Goal: Information Seeking & Learning: Learn about a topic

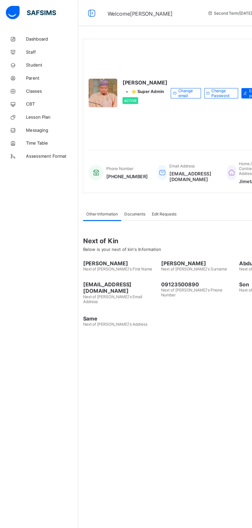
click at [22, 73] on span "Classes" at bounding box center [41, 72] width 41 height 4
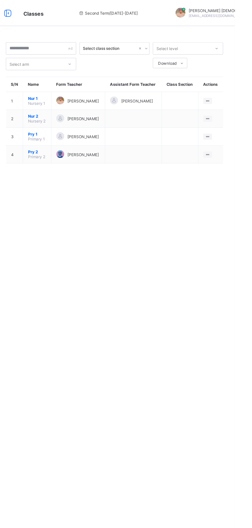
click at [231, 110] on icon at bounding box center [230, 108] width 4 height 4
click at [0, 0] on div "View Class" at bounding box center [0, 0] width 0 height 0
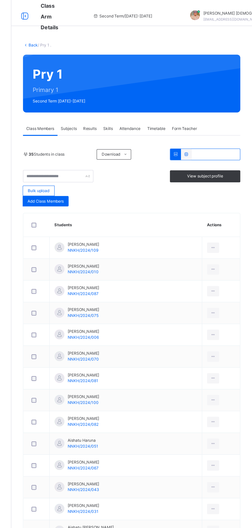
click at [111, 101] on span "Subjects" at bounding box center [107, 101] width 13 height 5
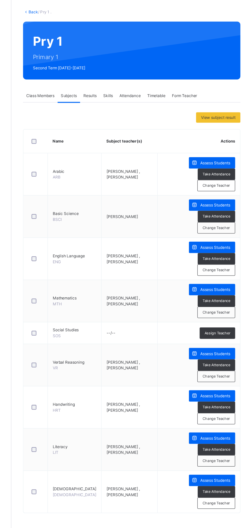
click at [221, 151] on div "Assess Students" at bounding box center [220, 154] width 36 height 9
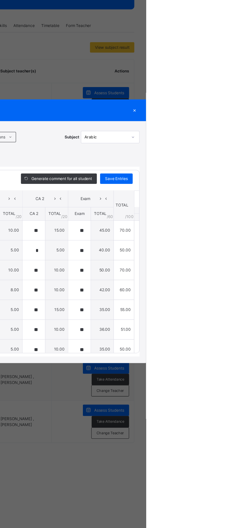
click at [246, 172] on div "×" at bounding box center [243, 168] width 8 height 7
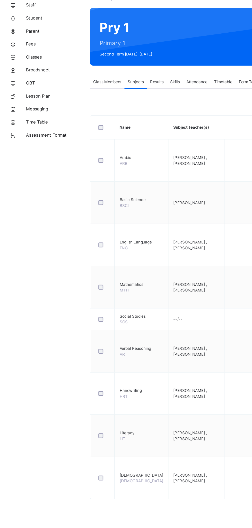
click at [39, 92] on span "Broadsheet" at bounding box center [41, 92] width 41 height 5
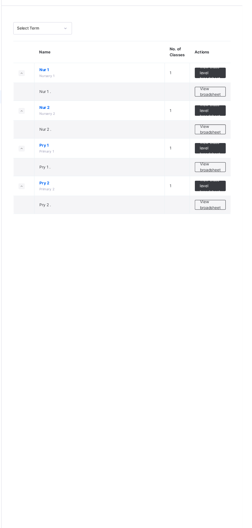
click at [224, 90] on span "View broadsheet" at bounding box center [226, 88] width 16 height 9
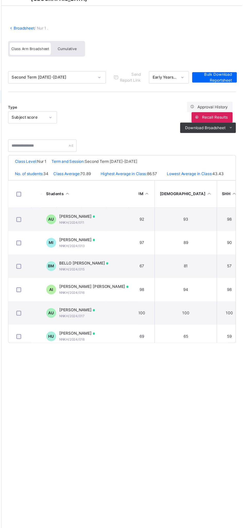
scroll to position [0, 84]
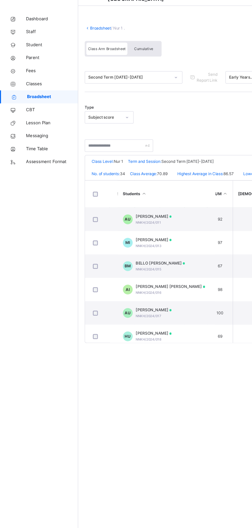
click at [44, 92] on span "Broadsheet" at bounding box center [41, 92] width 40 height 5
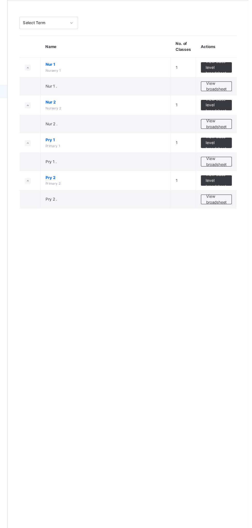
click at [226, 118] on span "View broadsheet" at bounding box center [226, 118] width 16 height 9
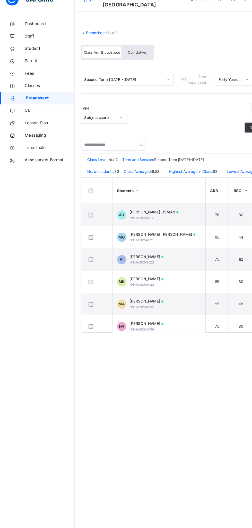
click at [48, 91] on span "Broadsheet" at bounding box center [41, 92] width 40 height 5
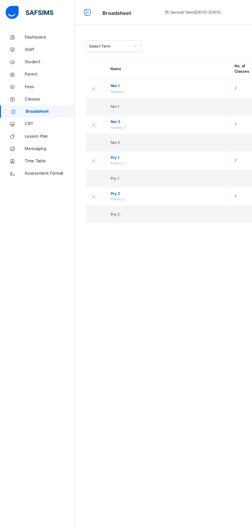
click at [35, 80] on span "Classes" at bounding box center [41, 82] width 41 height 5
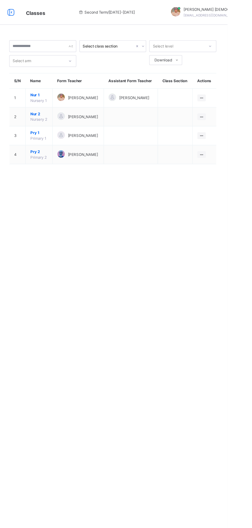
click at [230, 83] on icon at bounding box center [230, 81] width 4 height 4
click at [0, 0] on div "View Class" at bounding box center [0, 0] width 0 height 0
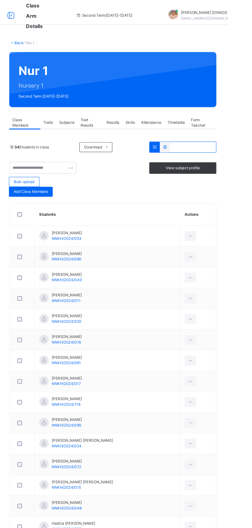
click at [120, 100] on span "Subjects" at bounding box center [118, 101] width 13 height 5
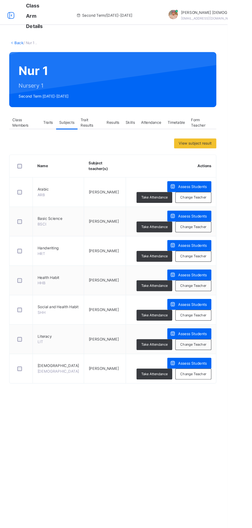
click at [37, 93] on span "Broadsheet" at bounding box center [41, 92] width 41 height 5
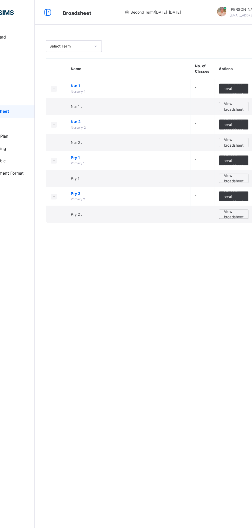
click at [227, 150] on span "View broadsheet" at bounding box center [226, 147] width 16 height 9
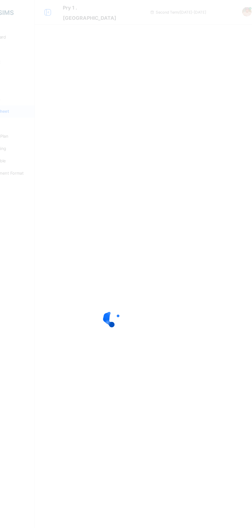
click at [227, 152] on div at bounding box center [126, 264] width 252 height 528
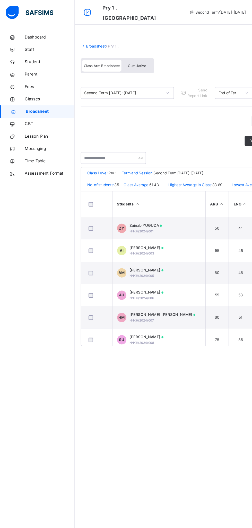
click at [45, 93] on span "Broadsheet" at bounding box center [41, 92] width 40 height 5
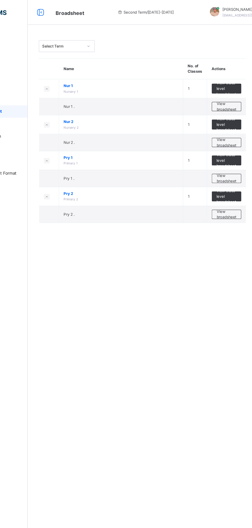
click at [230, 180] on span "View broadsheet" at bounding box center [226, 177] width 16 height 9
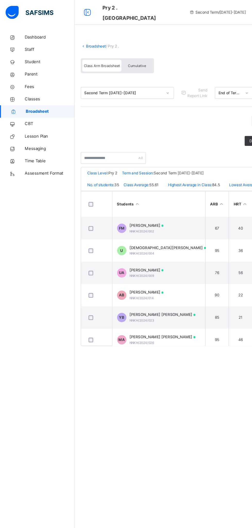
click at [23, 80] on span "Classes" at bounding box center [41, 82] width 41 height 5
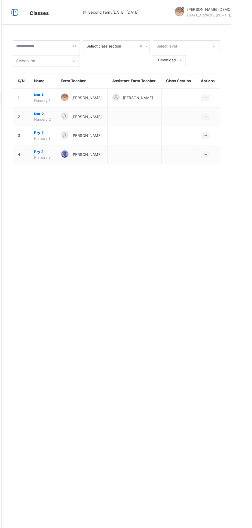
click at [231, 130] on icon at bounding box center [230, 128] width 4 height 4
click at [0, 0] on div "View Class" at bounding box center [0, 0] width 0 height 0
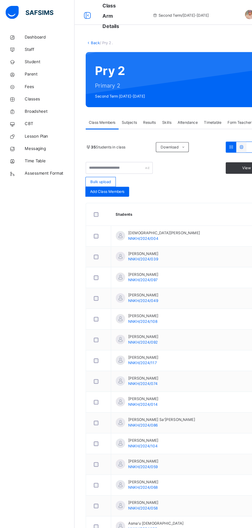
click at [109, 101] on span "Subjects" at bounding box center [107, 101] width 13 height 5
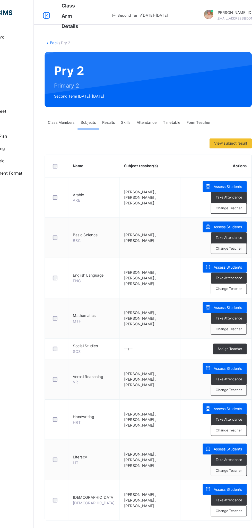
click at [81, 105] on div "Class Members" at bounding box center [84, 102] width 27 height 10
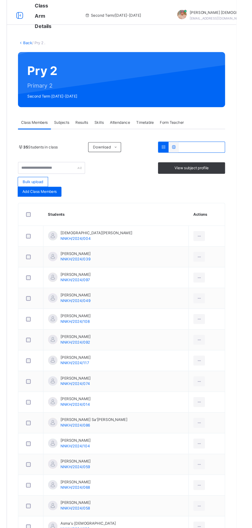
click at [219, 195] on icon at bounding box center [221, 195] width 4 height 5
click at [0, 0] on div "View Profile" at bounding box center [0, 0] width 0 height 0
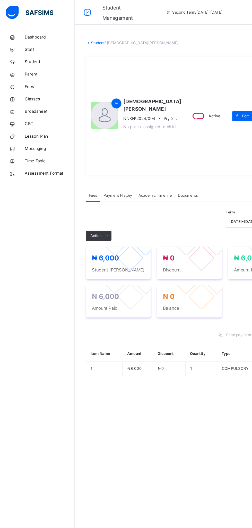
click at [28, 91] on span "Broadsheet" at bounding box center [41, 92] width 41 height 5
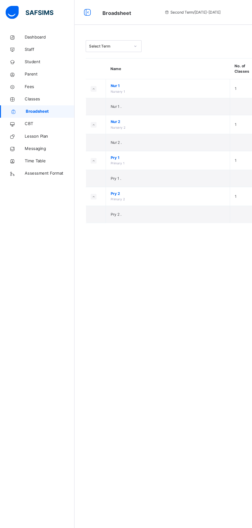
click at [24, 82] on span "Classes" at bounding box center [41, 82] width 41 height 5
